Goal: Find specific page/section: Find specific page/section

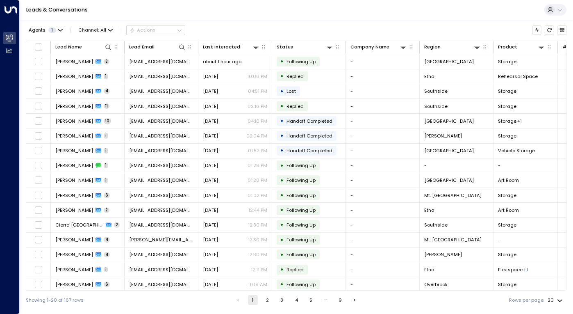
click at [308, 299] on button "5" at bounding box center [311, 300] width 10 height 10
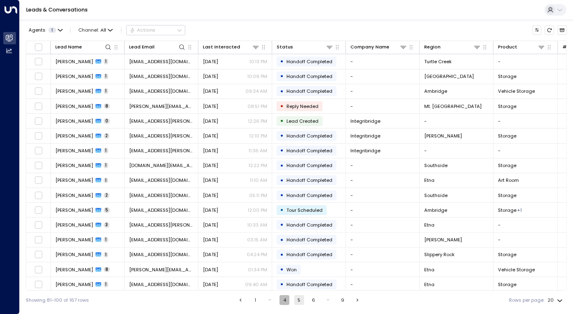
click at [283, 299] on button "4" at bounding box center [285, 300] width 10 height 10
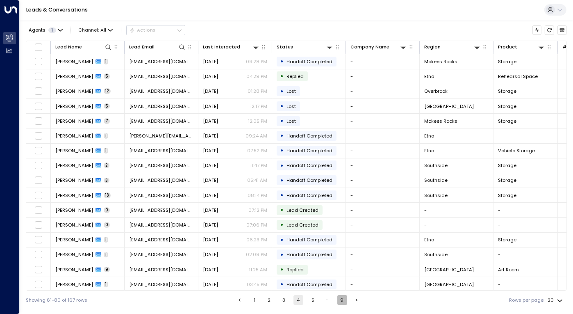
click at [341, 300] on button "9" at bounding box center [343, 300] width 10 height 10
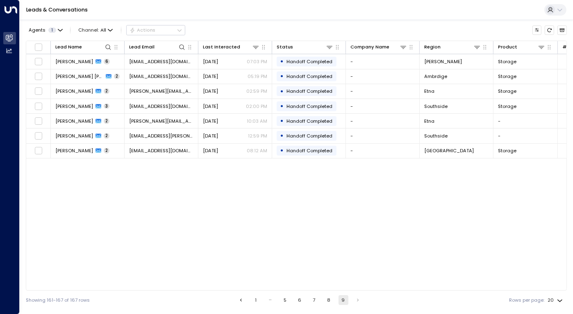
click at [328, 297] on button "8" at bounding box center [329, 300] width 10 height 10
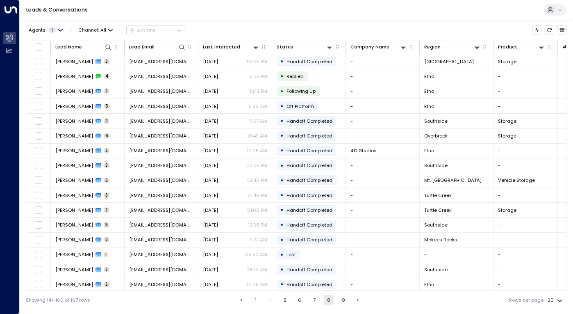
click at [312, 303] on button "7" at bounding box center [315, 300] width 10 height 10
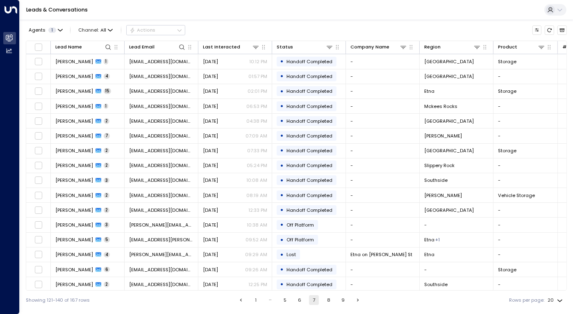
click at [299, 302] on button "6" at bounding box center [300, 300] width 10 height 10
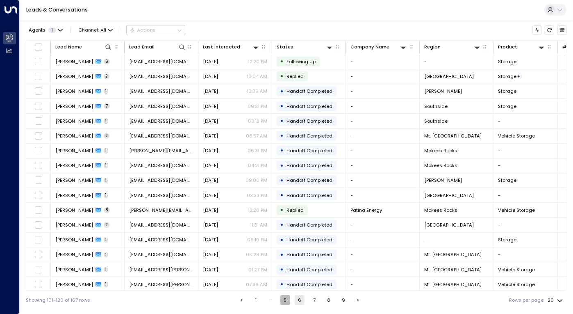
click at [286, 299] on button "5" at bounding box center [286, 300] width 10 height 10
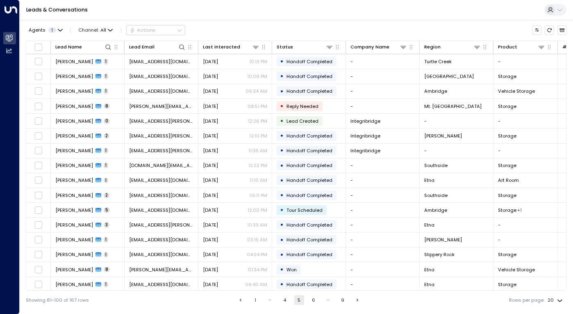
click at [283, 299] on button "4" at bounding box center [285, 300] width 10 height 10
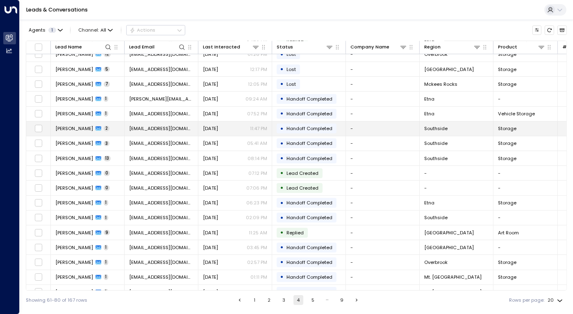
scroll to position [62, 0]
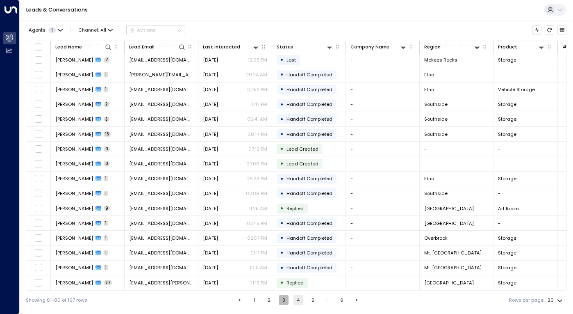
click at [283, 300] on button "3" at bounding box center [284, 300] width 10 height 10
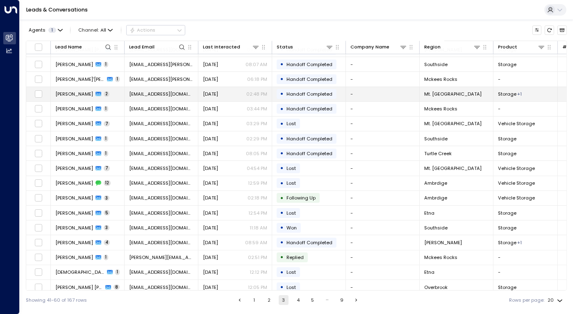
scroll to position [62, 0]
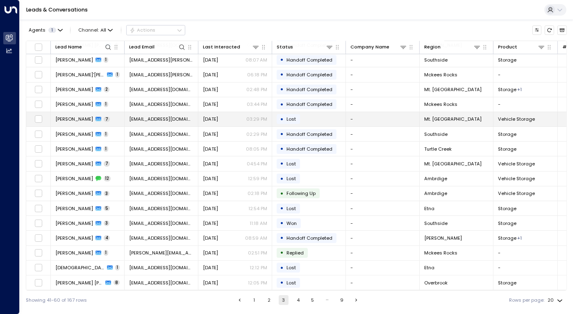
click at [88, 116] on span "[PERSON_NAME]" at bounding box center [74, 119] width 38 height 7
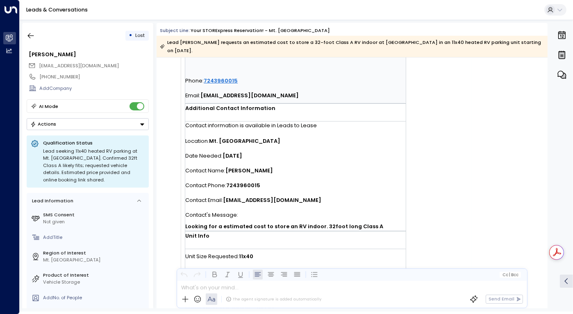
scroll to position [203, 0]
